Goal: Check status: Check status

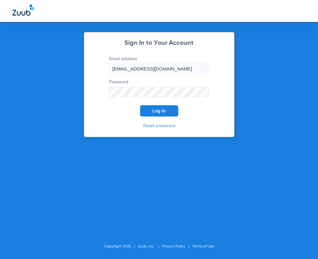
click at [164, 115] on button "Log In" at bounding box center [159, 110] width 38 height 11
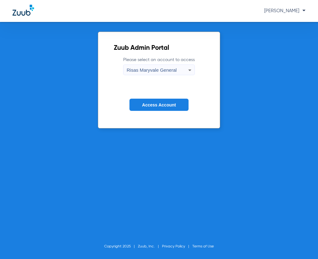
click at [163, 107] on span "Access Account" at bounding box center [159, 104] width 34 height 5
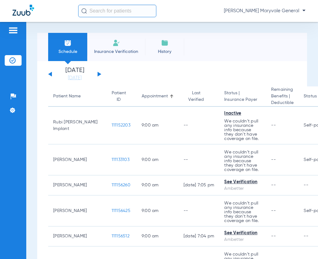
click at [97, 13] on input "text" at bounding box center [117, 11] width 78 height 13
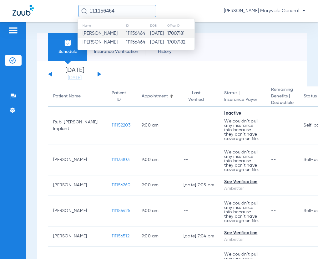
type input "111156464"
click at [103, 32] on span "[PERSON_NAME]" at bounding box center [100, 33] width 35 height 5
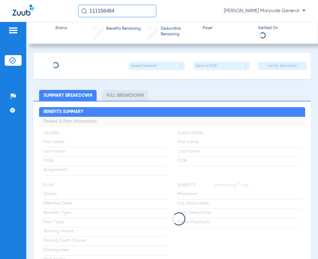
click at [103, 32] on div "Benefits Remaining" at bounding box center [117, 32] width 48 height 13
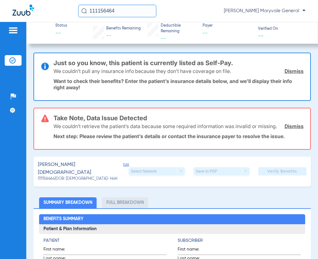
click at [122, 10] on input "111156464" at bounding box center [117, 11] width 78 height 13
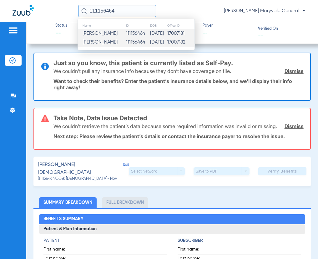
click at [126, 43] on td "111156464" at bounding box center [138, 42] width 24 height 9
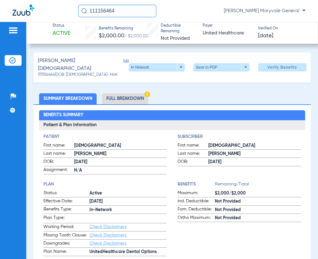
click at [145, 93] on img at bounding box center [147, 94] width 6 height 6
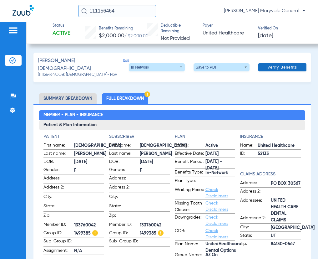
click at [282, 65] on span "Verify Benefits" at bounding box center [282, 67] width 30 height 5
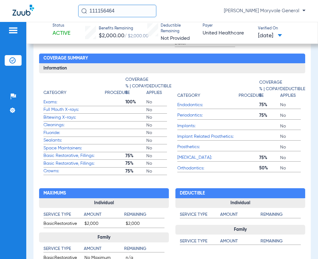
scroll to position [250, 0]
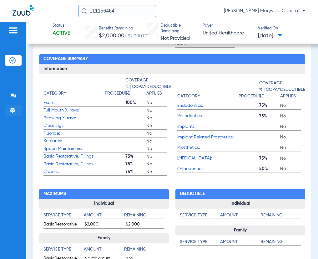
click at [6, 107] on li "Settings" at bounding box center [13, 110] width 17 height 11
